Goal: Obtain resource: Obtain resource

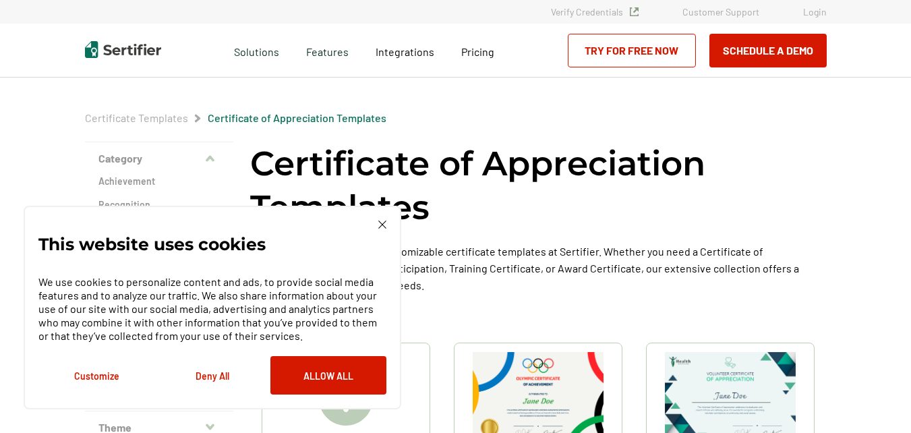
scroll to position [102, 0]
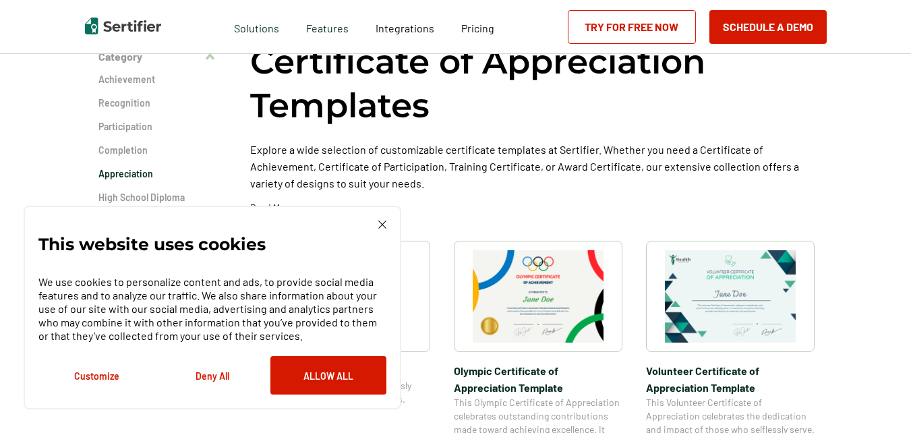
click at [378, 221] on img at bounding box center [382, 225] width 8 height 8
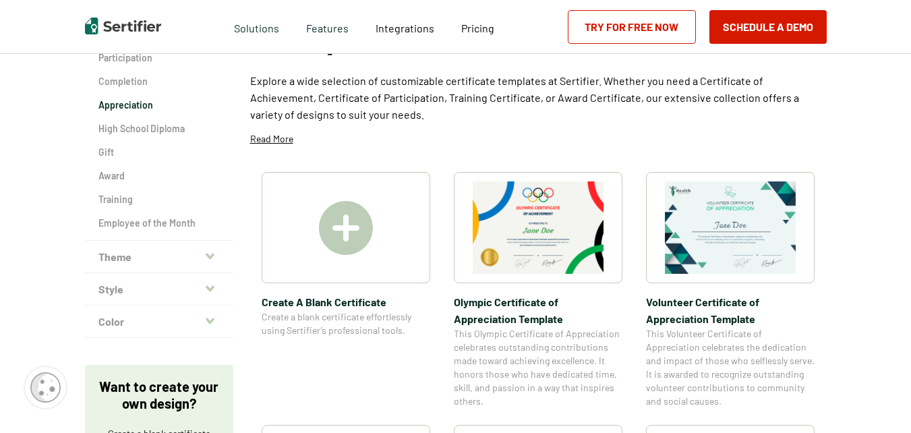
scroll to position [86, 0]
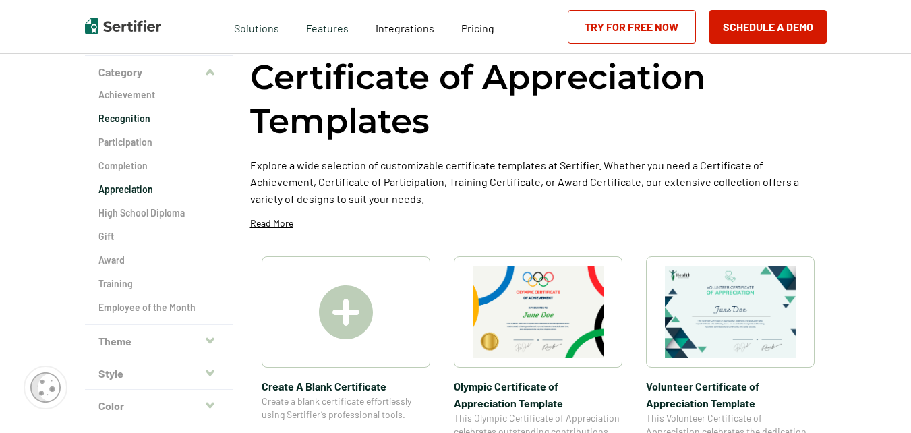
click at [130, 123] on h2 "Recognition" at bounding box center [159, 118] width 121 height 13
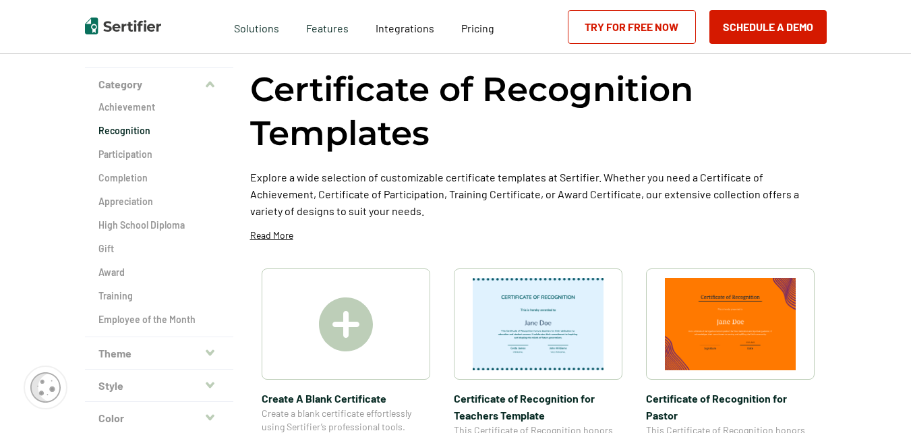
scroll to position [24, 0]
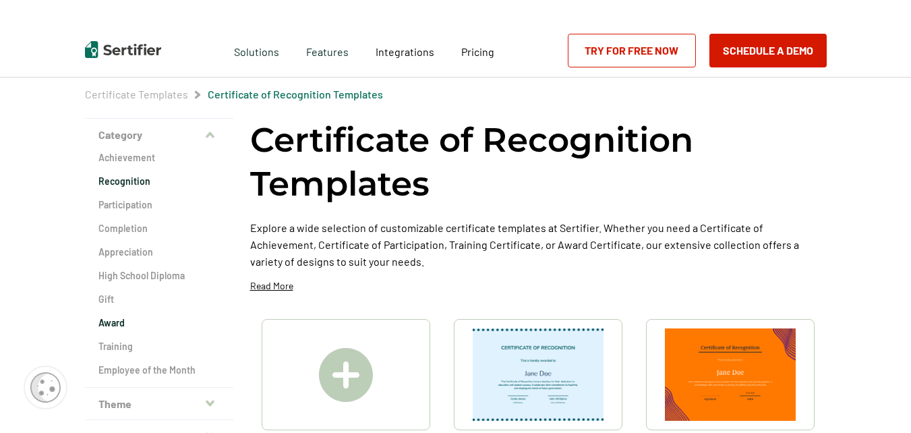
click at [124, 329] on h2 "Award" at bounding box center [159, 322] width 121 height 13
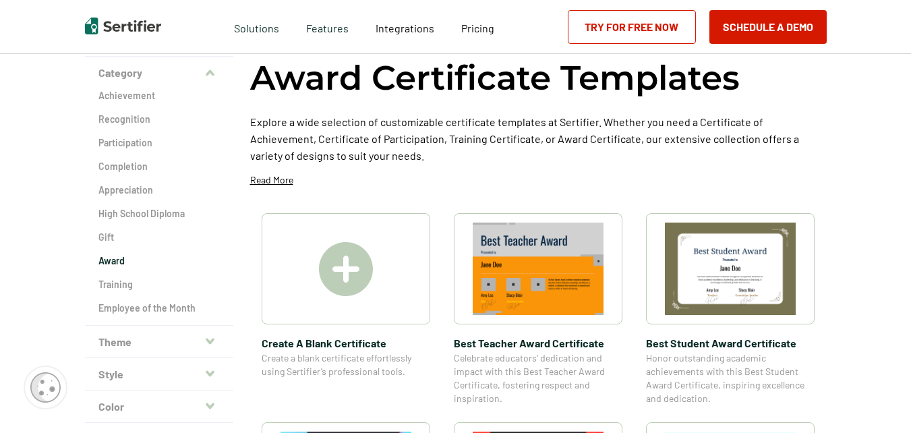
scroll to position [72, 0]
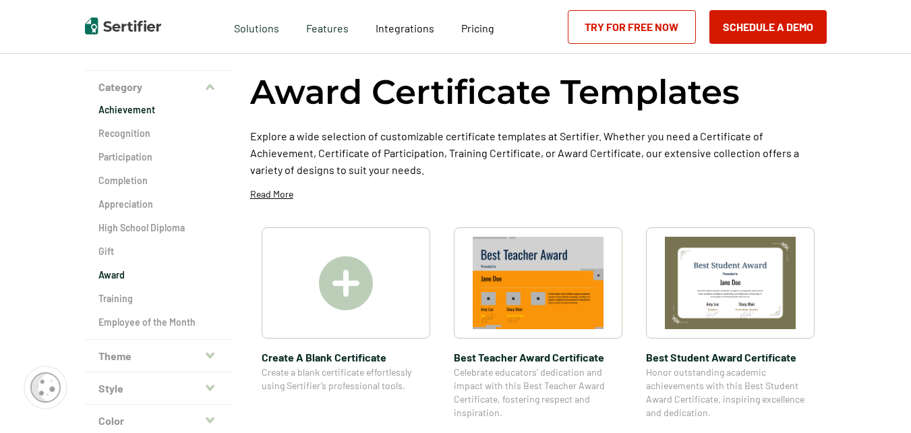
click at [136, 112] on h2 "Achievement" at bounding box center [159, 109] width 121 height 13
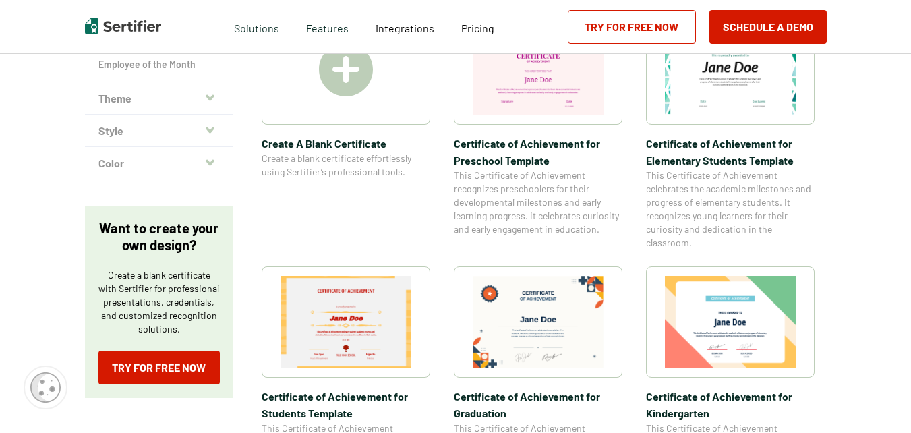
scroll to position [254, 0]
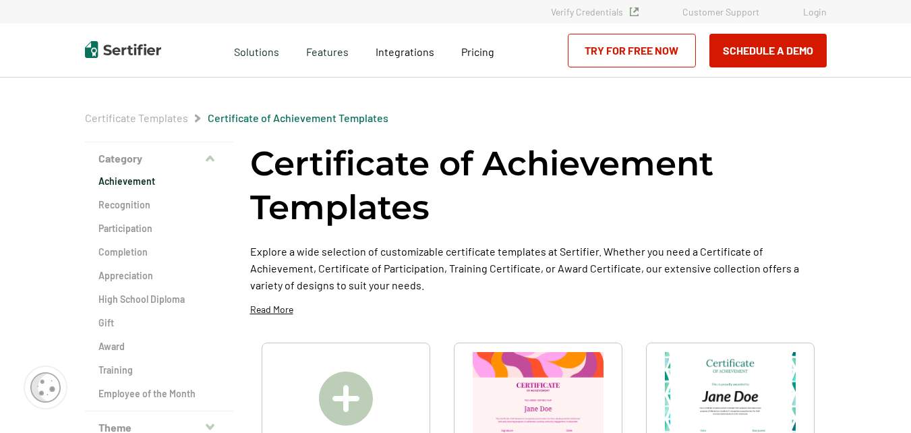
scroll to position [51, 0]
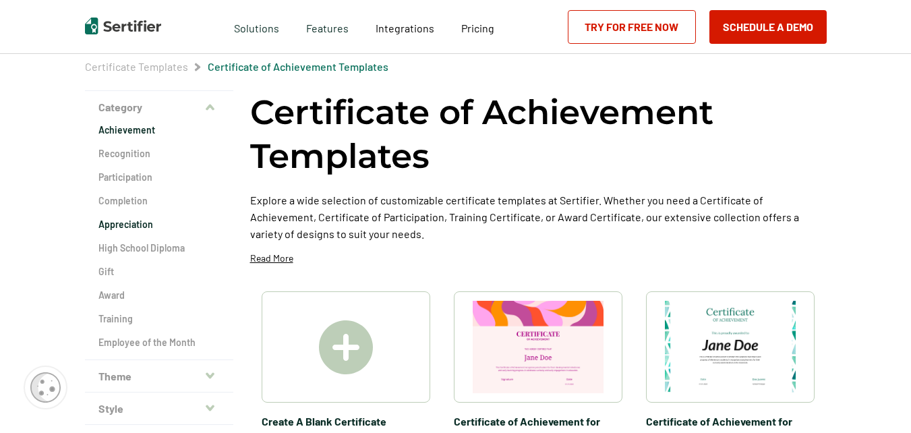
click at [136, 228] on h2 "Appreciation" at bounding box center [159, 224] width 121 height 13
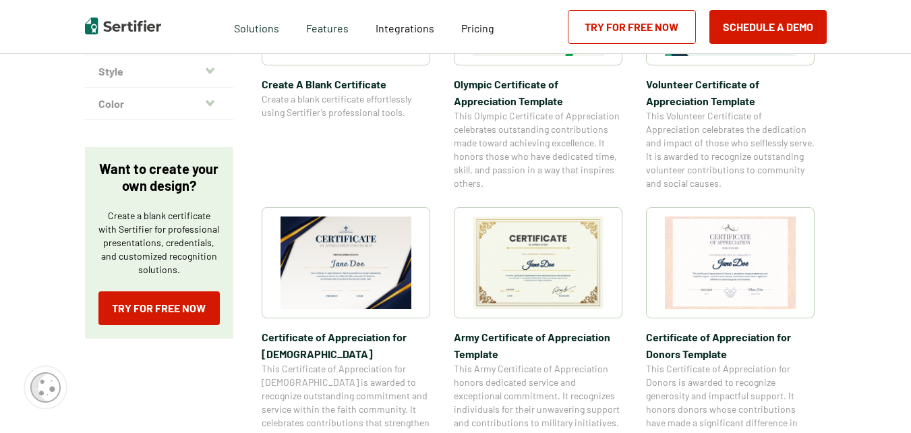
scroll to position [404, 0]
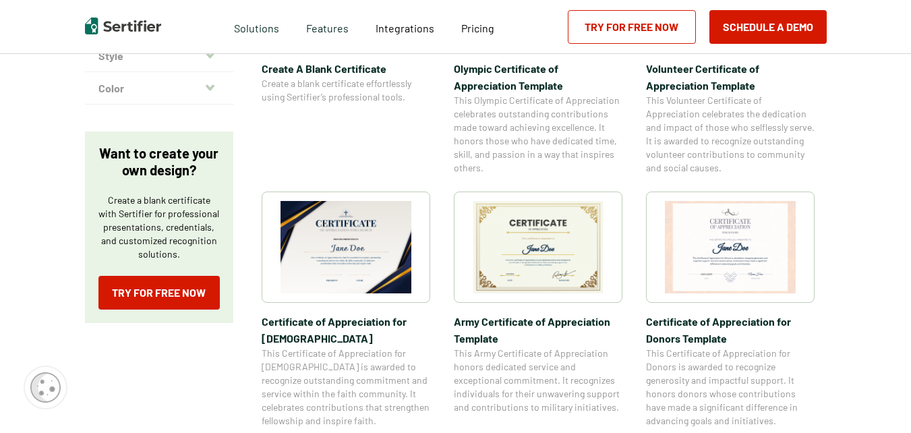
click at [358, 242] on img at bounding box center [346, 247] width 131 height 92
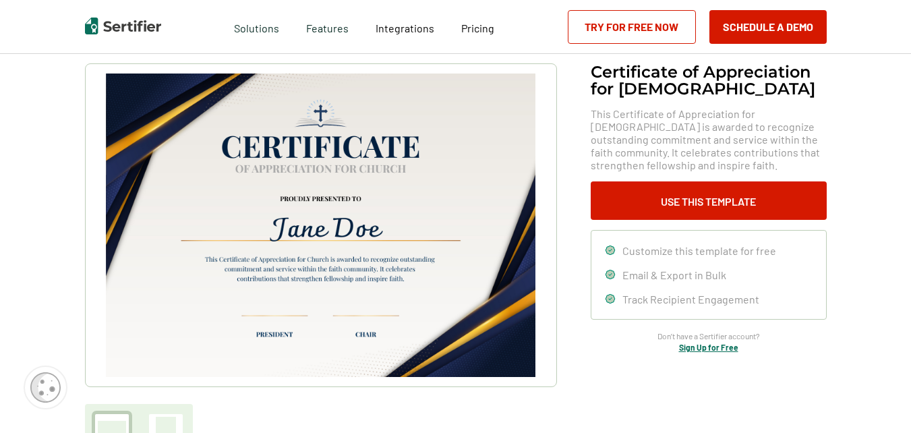
scroll to position [47, 0]
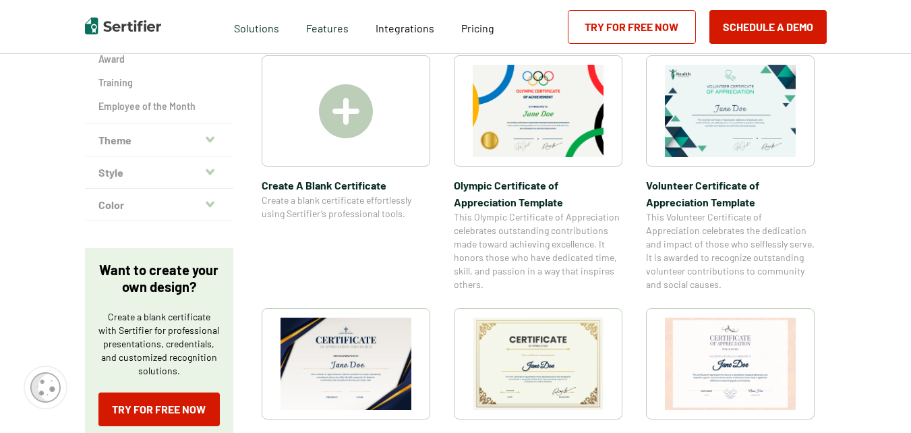
scroll to position [230, 0]
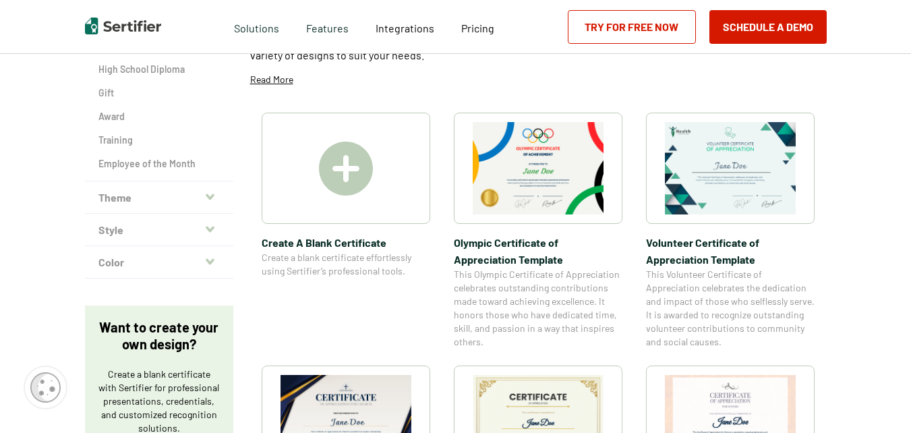
click at [721, 190] on img at bounding box center [730, 168] width 131 height 92
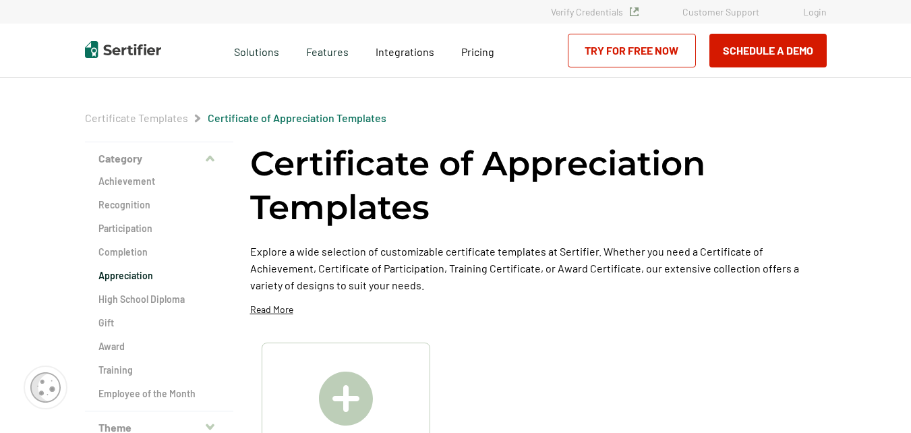
scroll to position [230, 0]
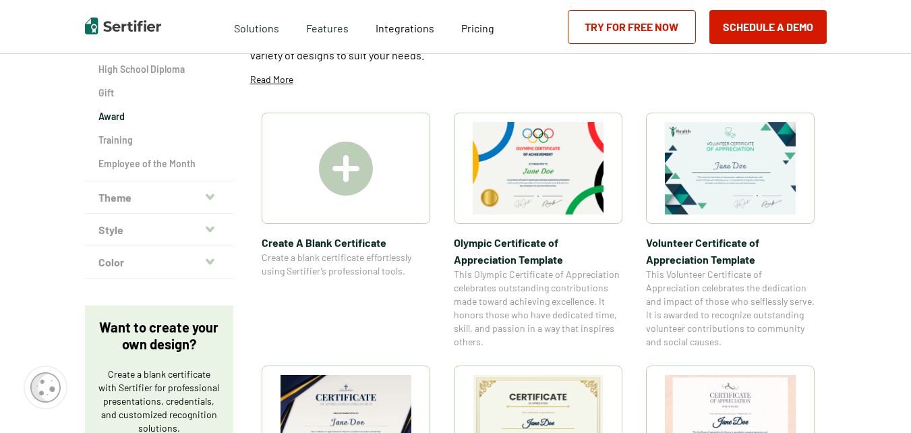
click at [123, 119] on h2 "Award" at bounding box center [159, 116] width 121 height 13
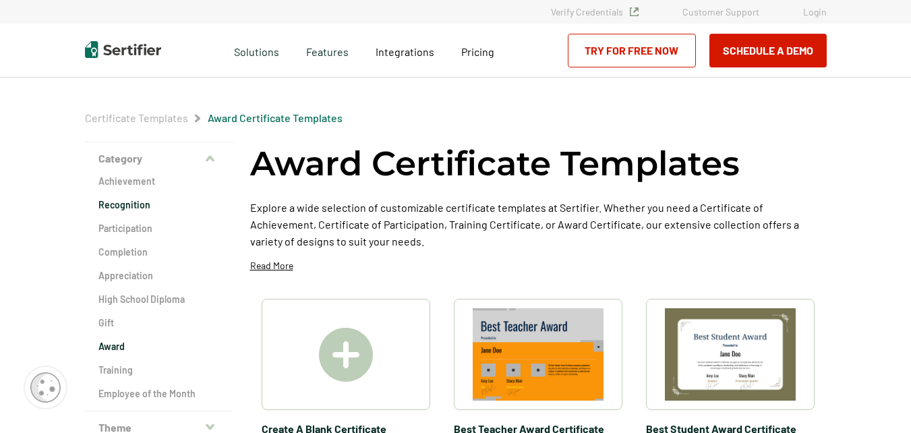
click at [140, 206] on h2 "Recognition" at bounding box center [159, 204] width 121 height 13
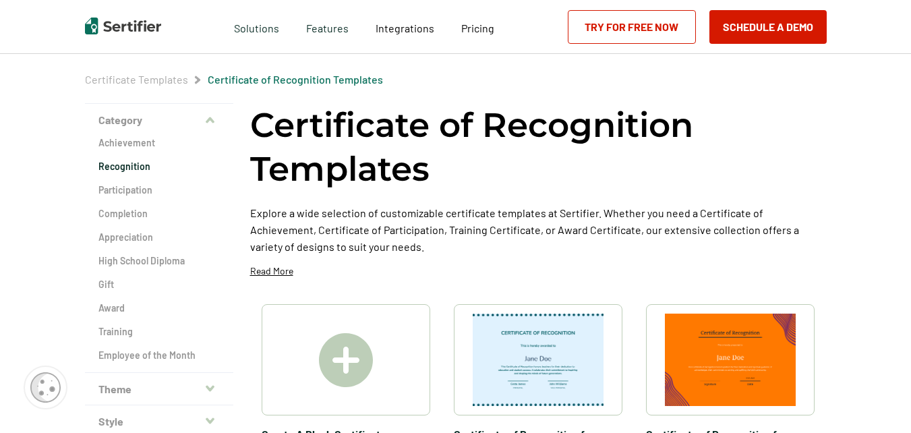
scroll to position [30, 0]
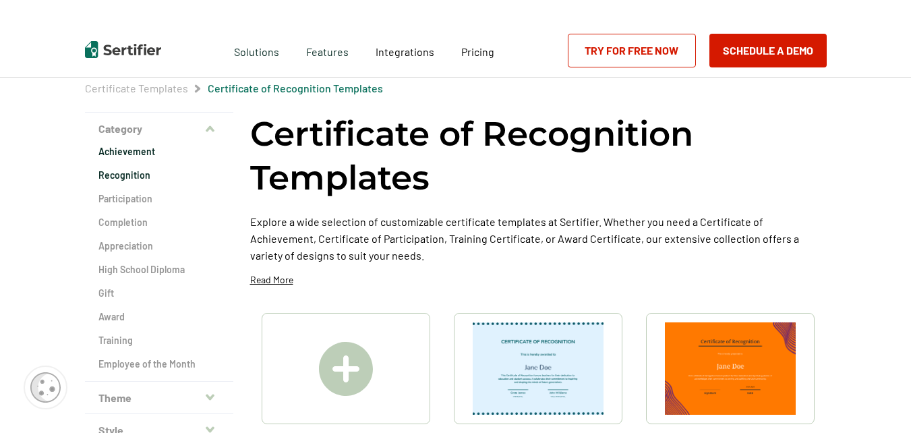
click at [132, 152] on h2 "Achievement" at bounding box center [159, 151] width 121 height 13
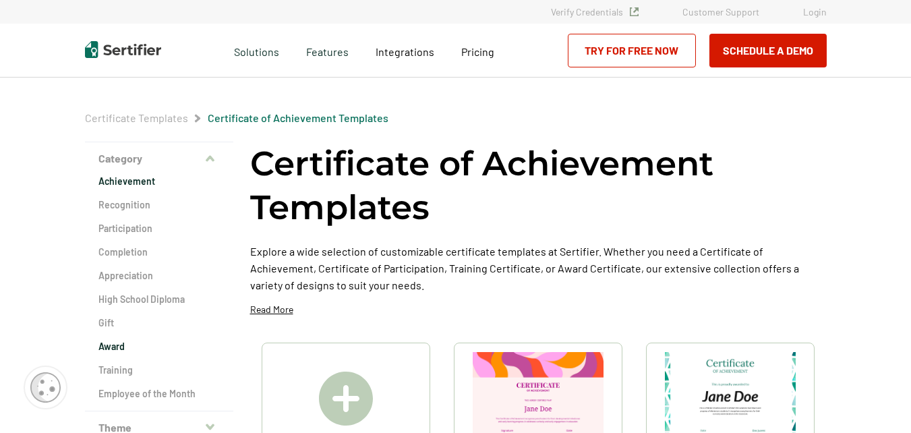
click at [109, 353] on h2 "Award" at bounding box center [159, 346] width 121 height 13
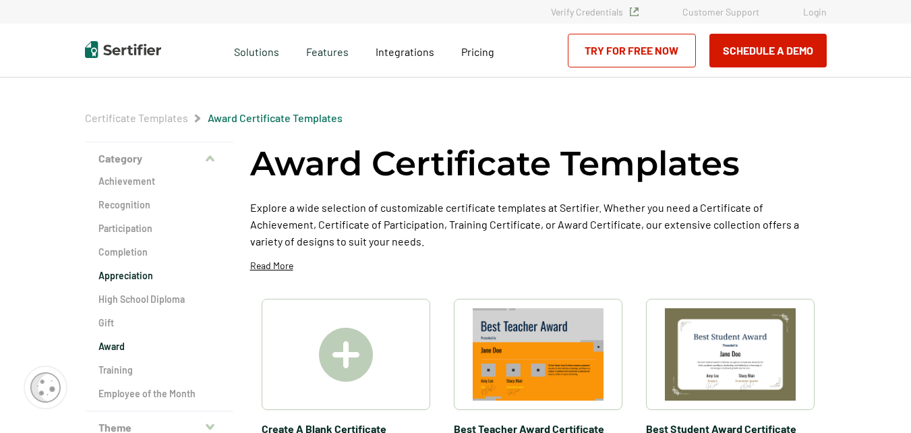
click at [119, 277] on h2 "Appreciation" at bounding box center [159, 275] width 121 height 13
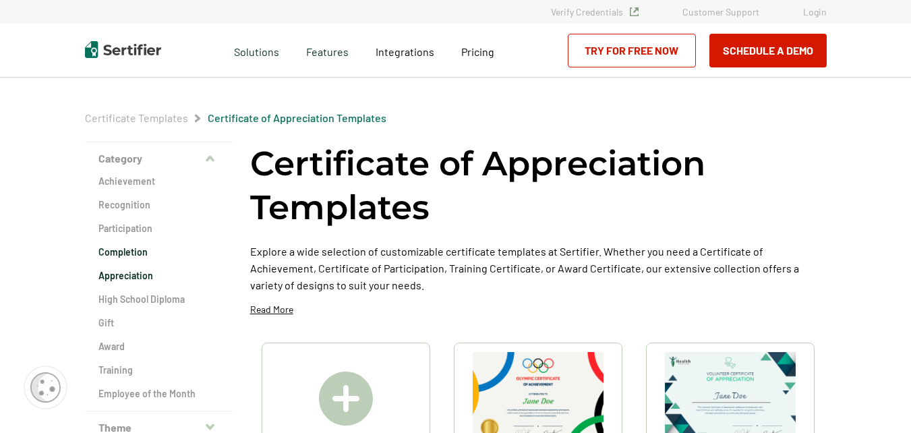
click at [129, 258] on h2 "Completion" at bounding box center [159, 252] width 121 height 13
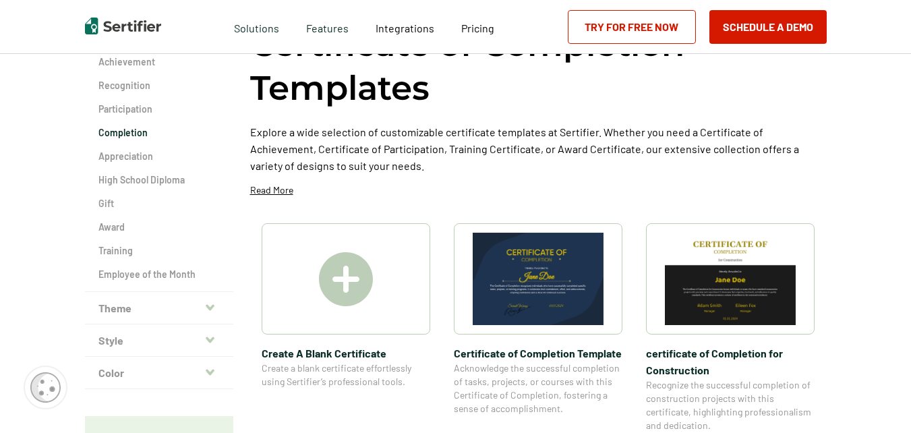
scroll to position [59, 0]
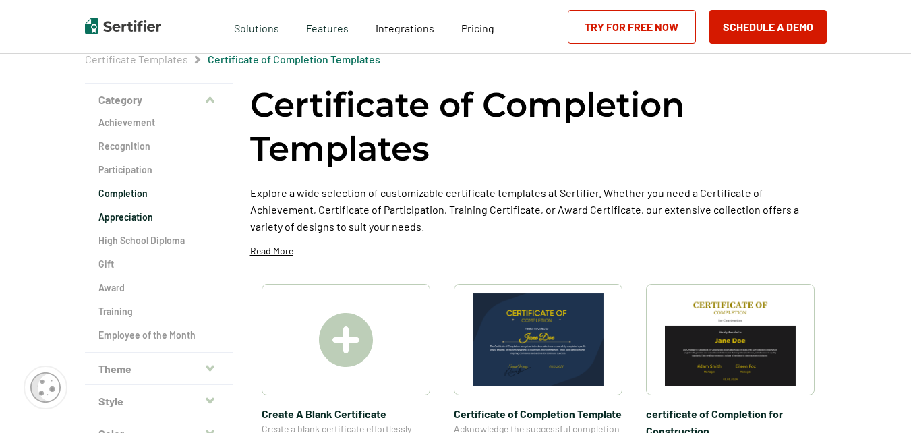
click at [130, 213] on h2 "Appreciation" at bounding box center [159, 216] width 121 height 13
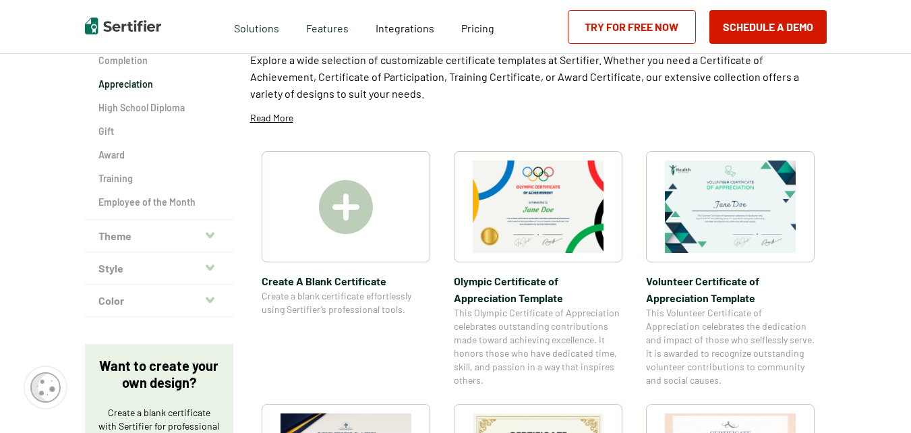
scroll to position [242, 0]
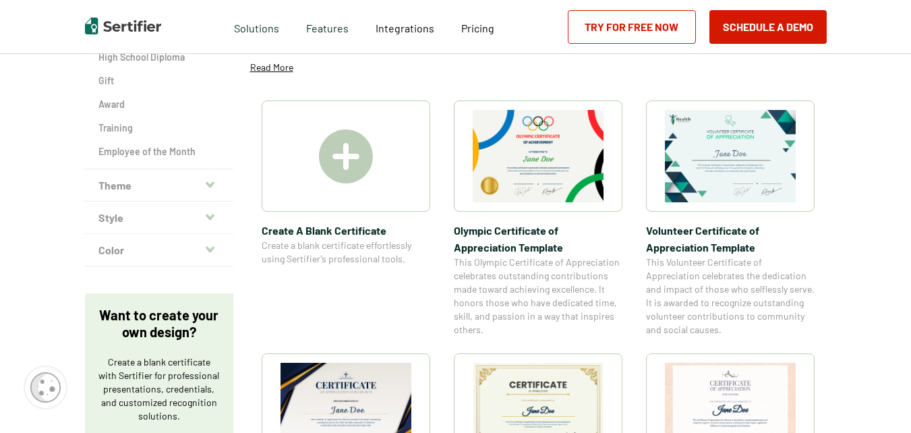
click at [356, 164] on img at bounding box center [346, 157] width 54 height 54
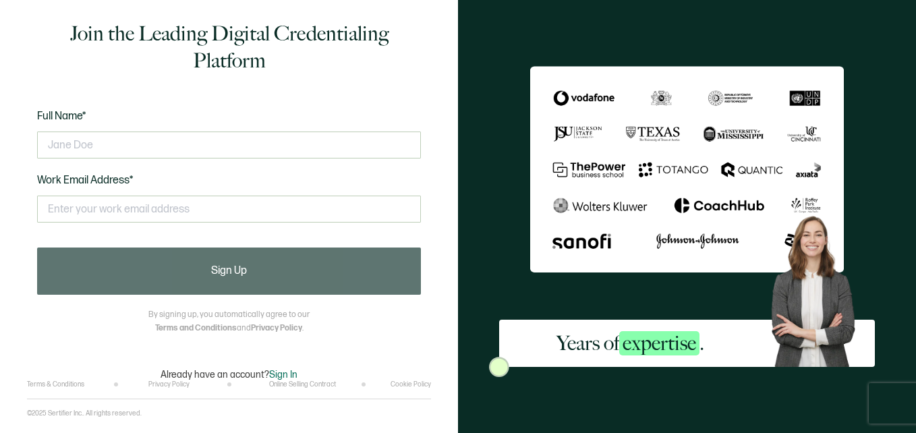
click at [287, 377] on span "Sign In" at bounding box center [283, 374] width 28 height 11
